Goal: Information Seeking & Learning: Check status

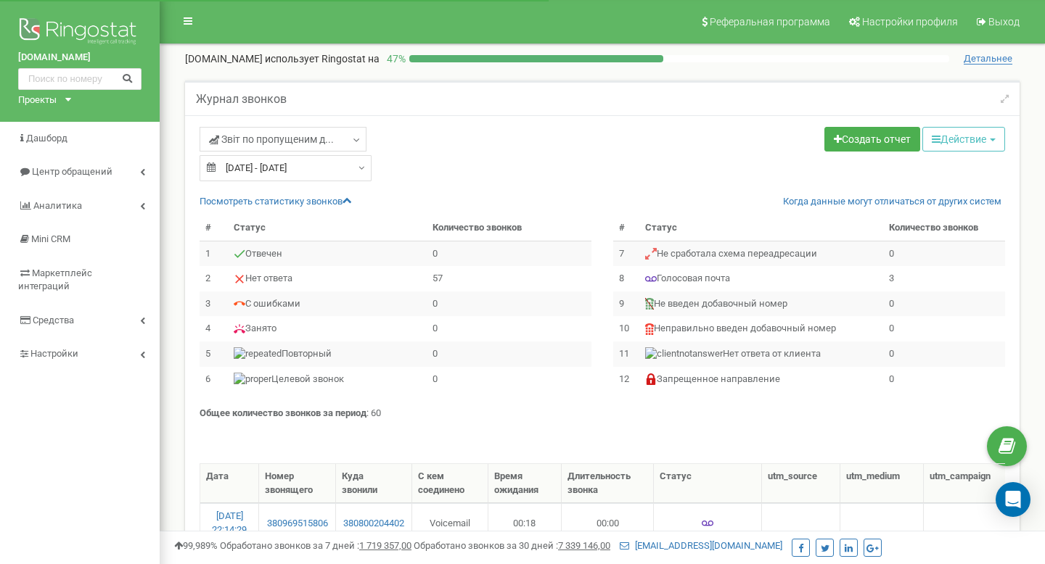
select select "50"
click at [251, 136] on span "Звіт по пропущеним д..." at bounding box center [271, 139] width 125 height 15
click at [369, 145] on div "Звіт по пропущеним д... Звіт по пропущеним дзвінкам Вхідні дзвінки" at bounding box center [396, 141] width 392 height 28
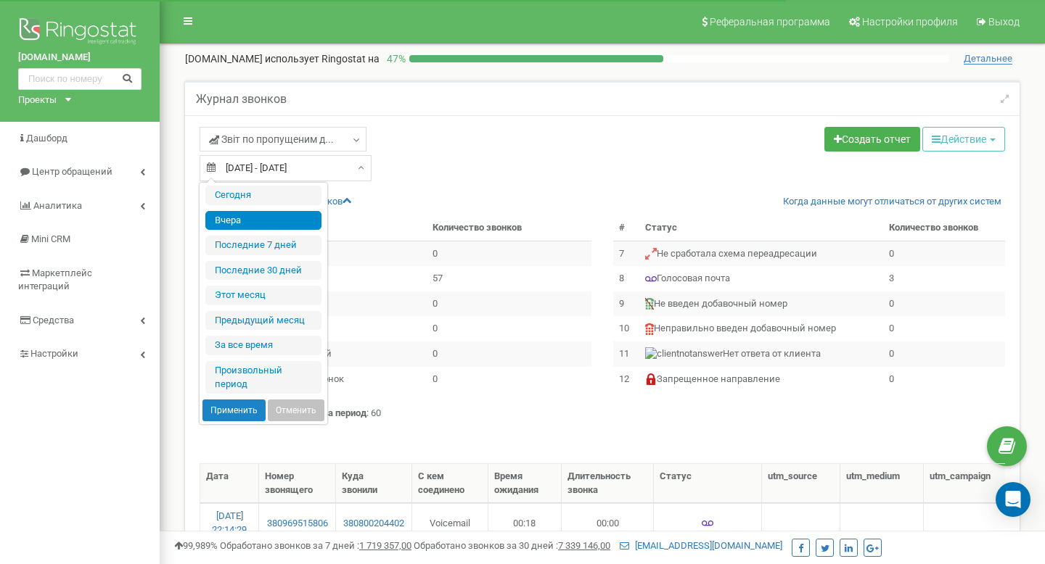
click at [325, 164] on input "[DATE] - [DATE]" at bounding box center [286, 168] width 172 height 26
click at [258, 200] on li "Сегодня" at bounding box center [263, 196] width 116 height 20
type input "[DATE] - [DATE]"
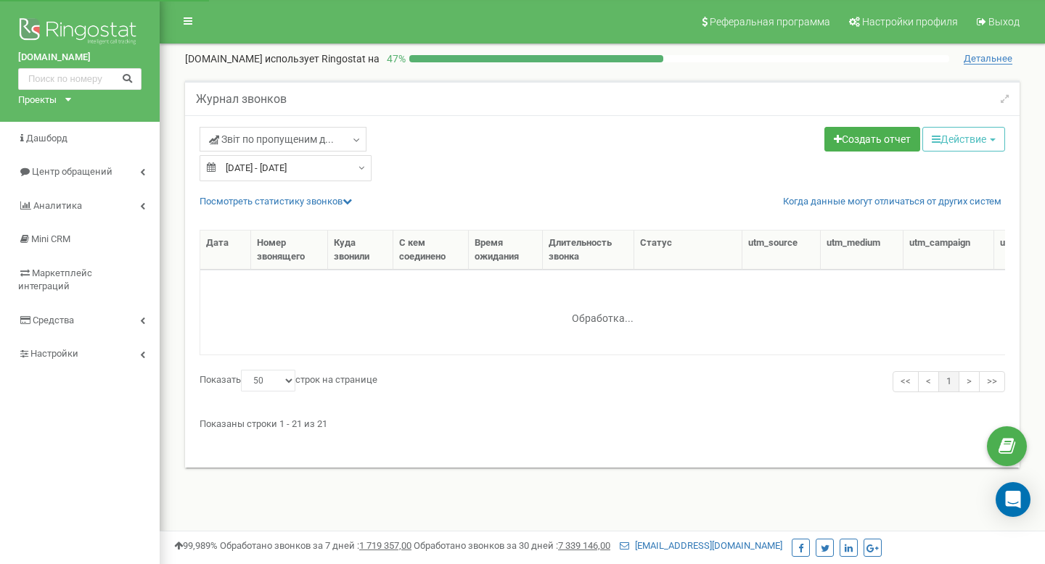
select select "50"
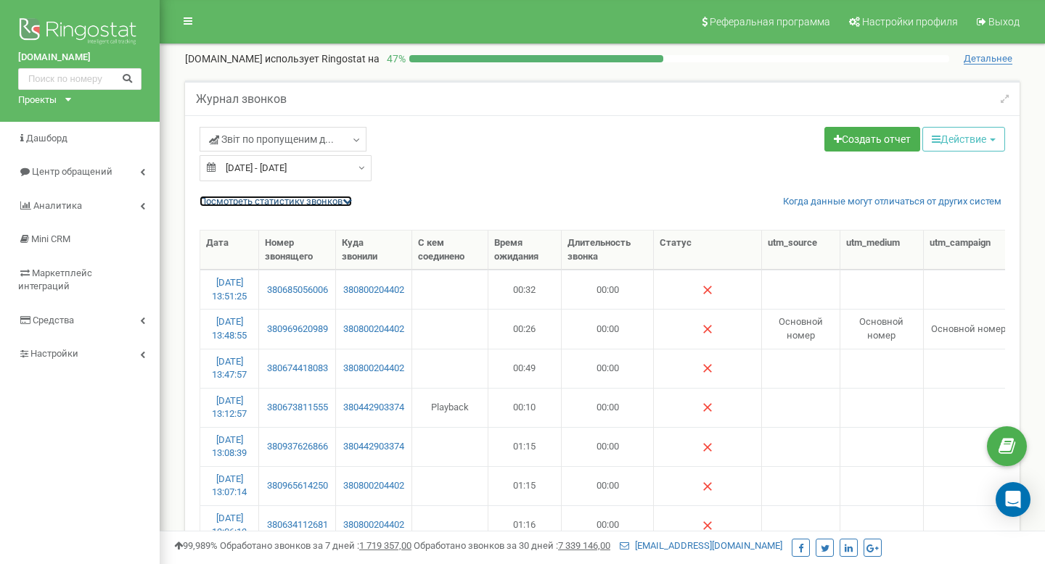
click at [272, 202] on link "Посмотреть cтатистику звонков" at bounding box center [276, 201] width 152 height 11
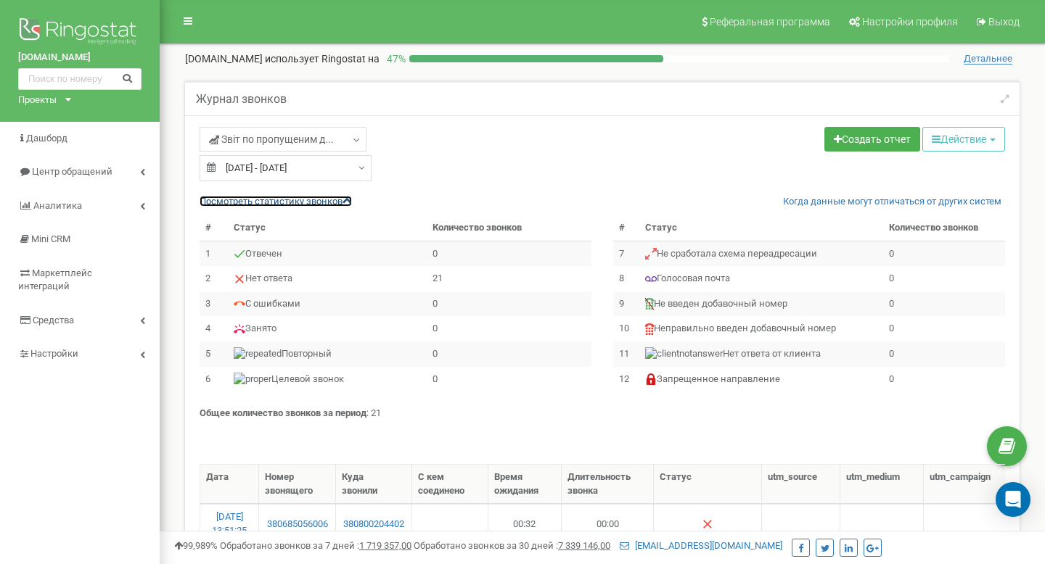
click at [272, 202] on link "Посмотреть cтатистику звонков" at bounding box center [276, 201] width 152 height 11
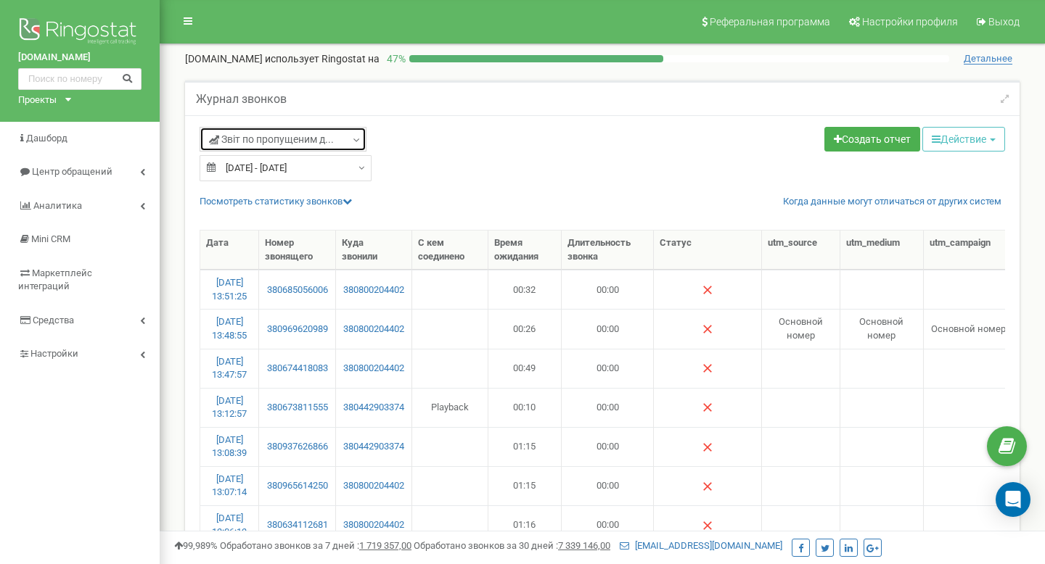
click at [238, 142] on span "Звіт по пропущеним д..." at bounding box center [271, 139] width 125 height 15
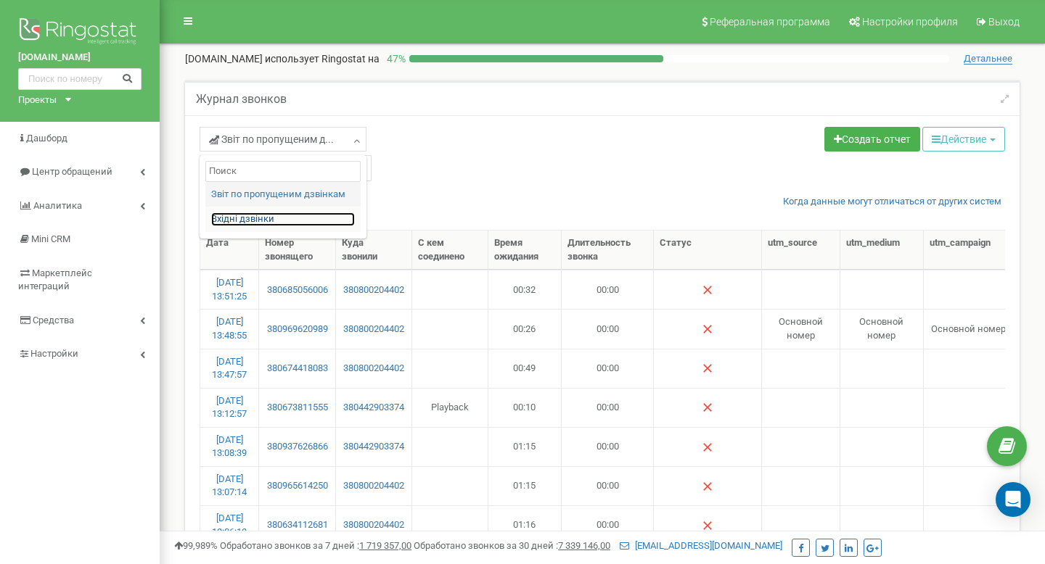
click at [251, 214] on link "Вхідні дзвінки" at bounding box center [283, 220] width 144 height 14
